Goal: Information Seeking & Learning: Learn about a topic

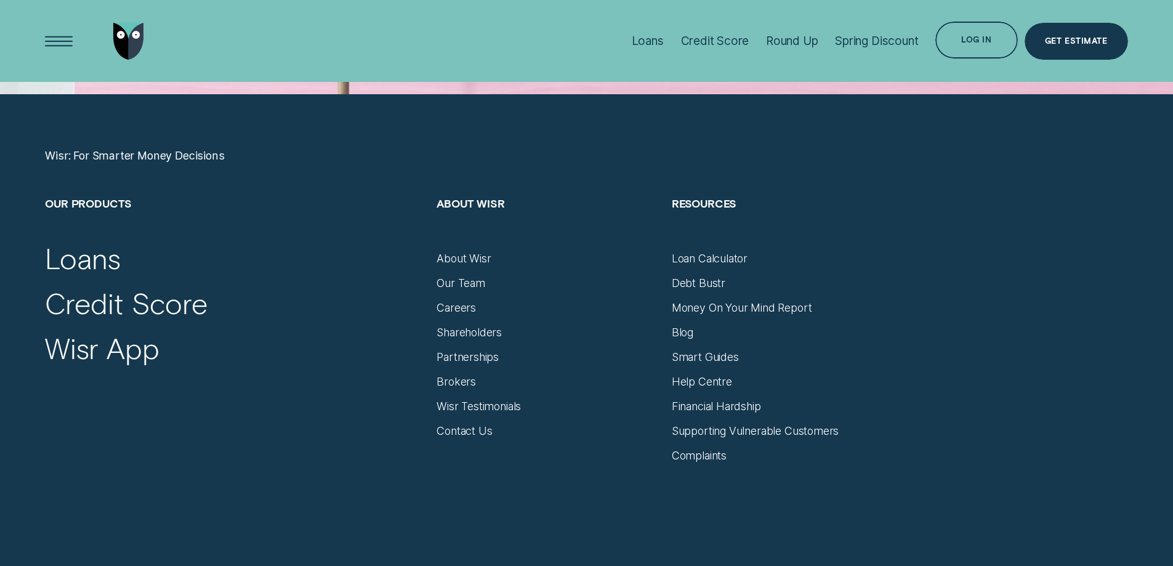
scroll to position [5177, 0]
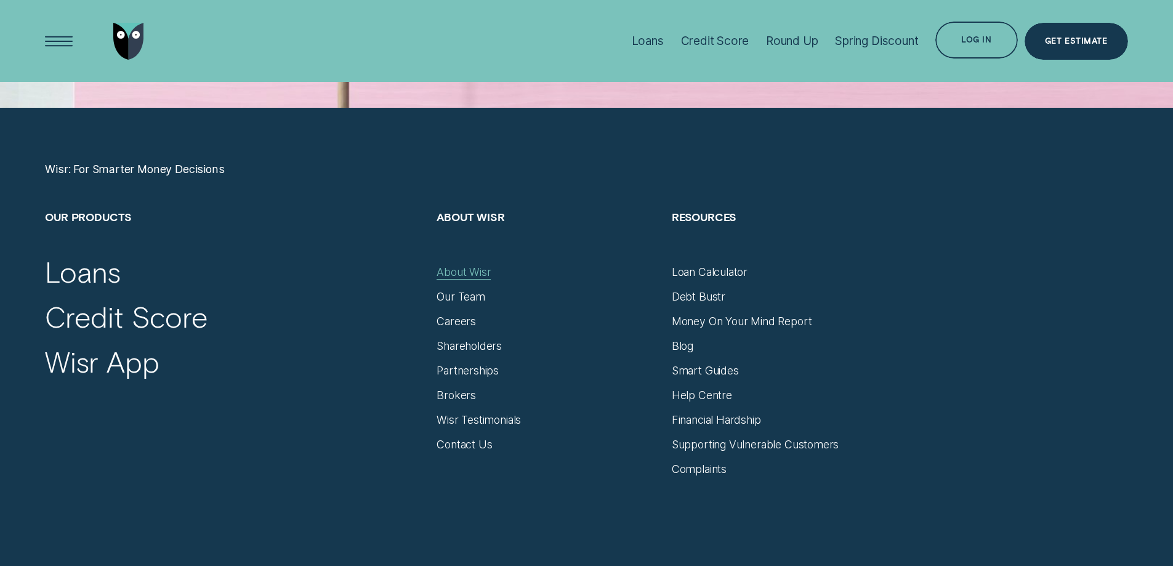
click at [457, 274] on div "About Wisr" at bounding box center [463, 272] width 54 height 14
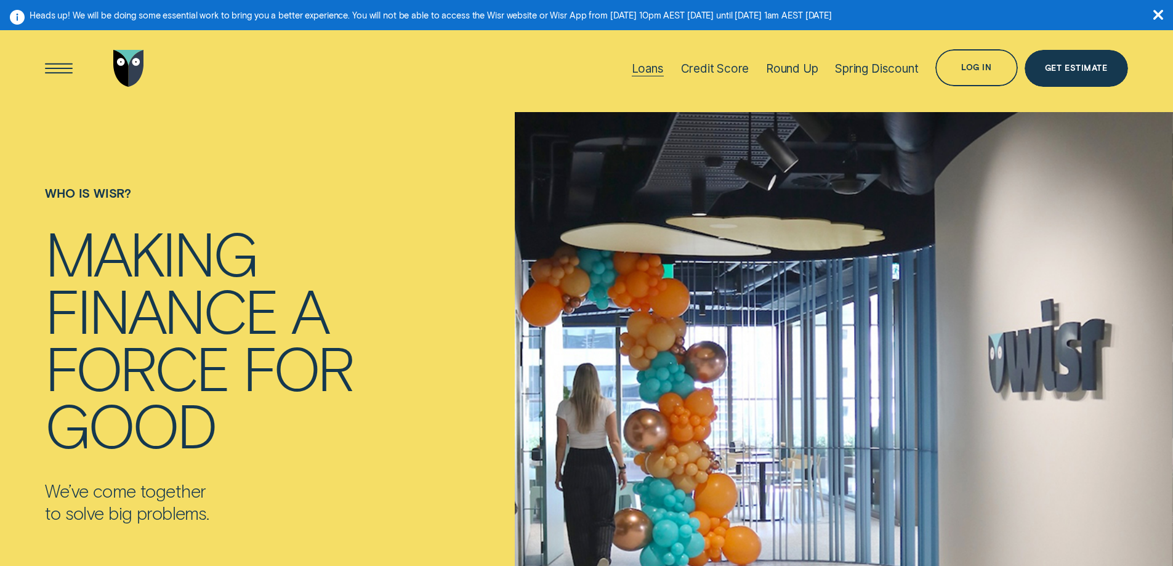
click at [648, 74] on div "Loans" at bounding box center [648, 69] width 32 height 14
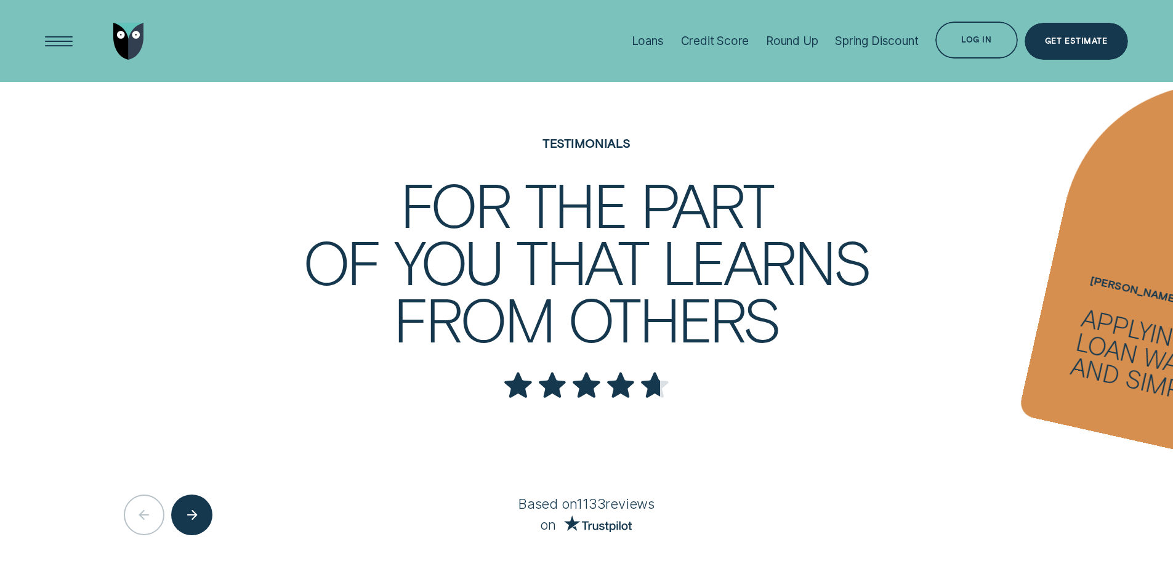
scroll to position [2647, 0]
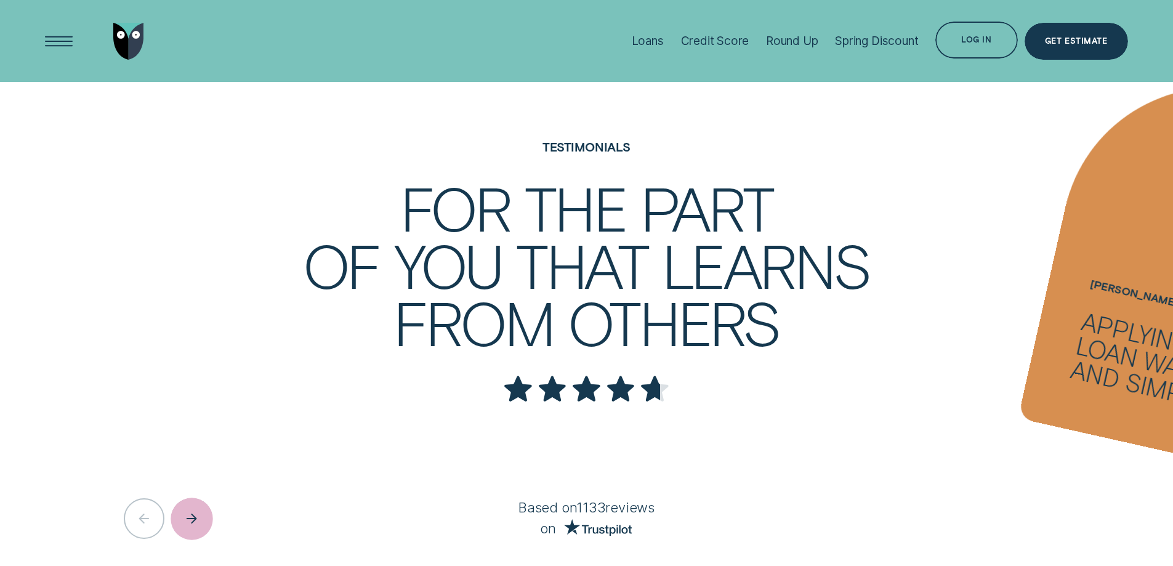
click at [203, 497] on div "Next button" at bounding box center [192, 518] width 42 height 42
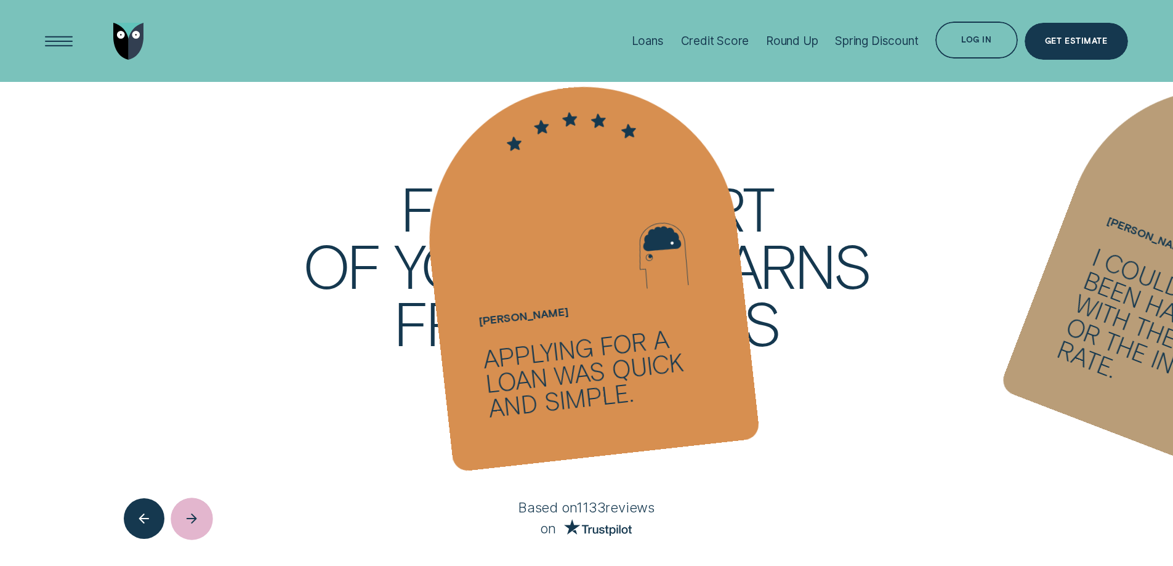
click at [203, 497] on div "Next button" at bounding box center [192, 518] width 42 height 42
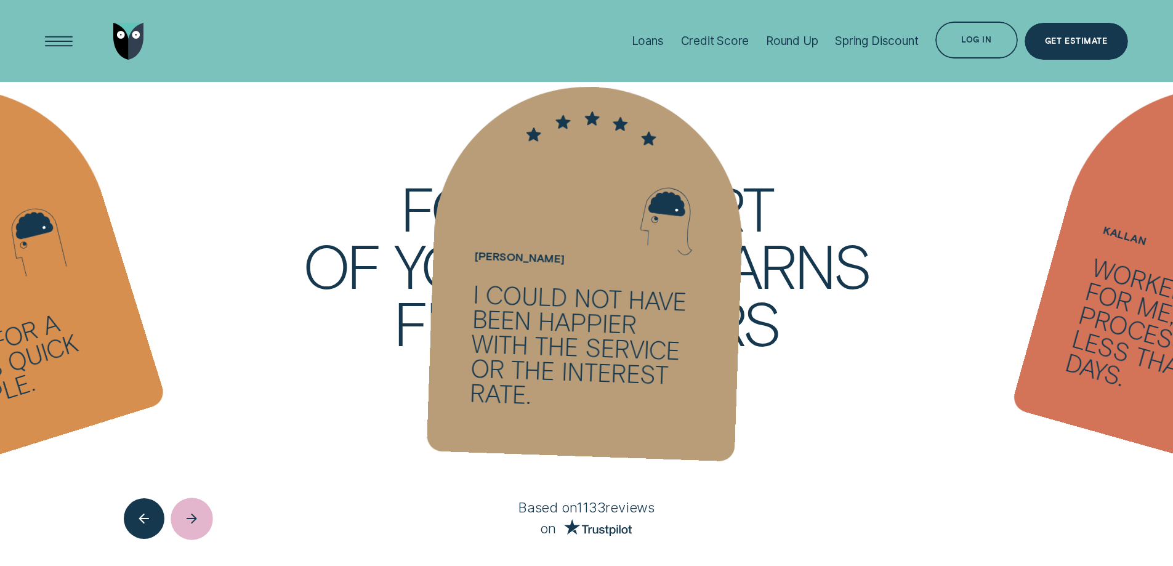
click at [203, 497] on div "Next button" at bounding box center [192, 518] width 42 height 42
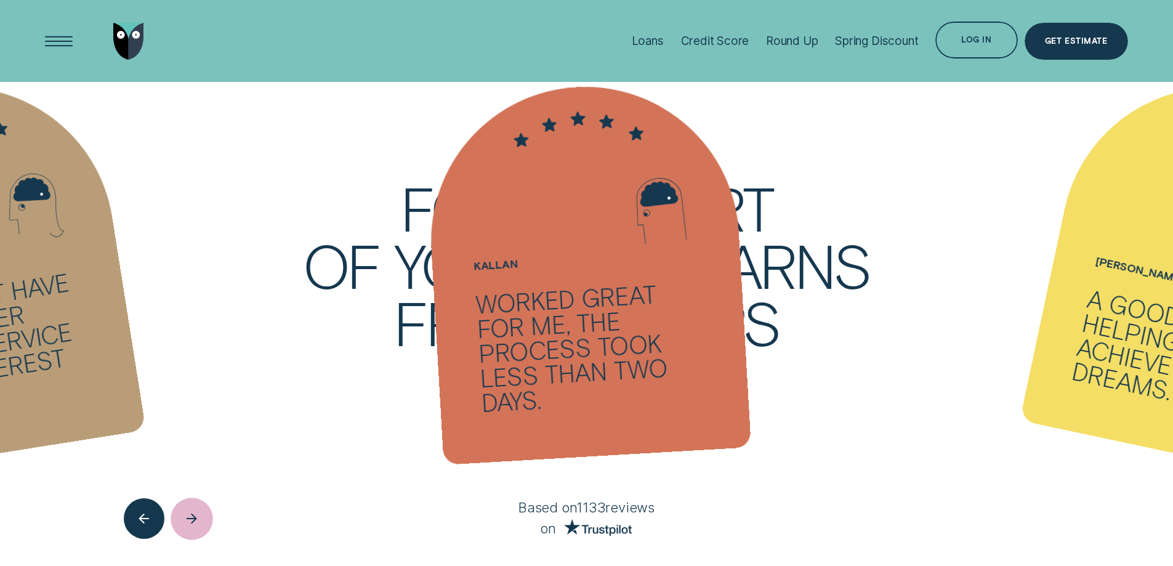
click at [203, 497] on div "Next button" at bounding box center [192, 518] width 42 height 42
